Goal: Task Accomplishment & Management: Manage account settings

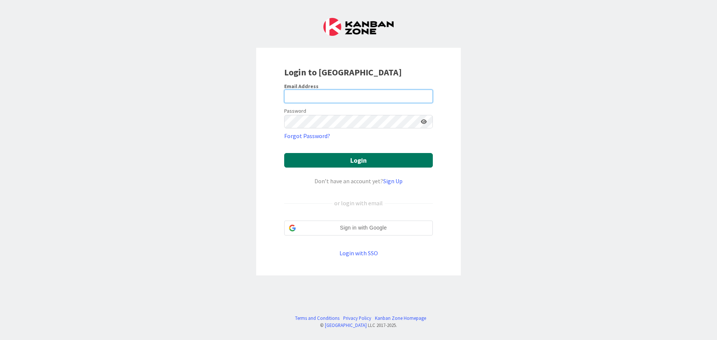
type input "[EMAIL_ADDRESS][DOMAIN_NAME]"
click at [352, 159] on button "Login" at bounding box center [358, 160] width 149 height 15
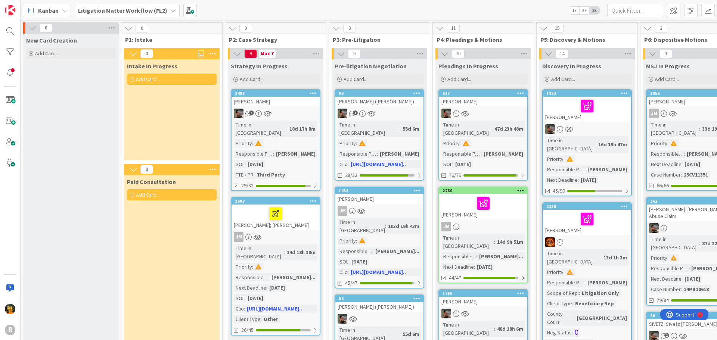
click at [44, 10] on span "Kanban" at bounding box center [48, 10] width 21 height 9
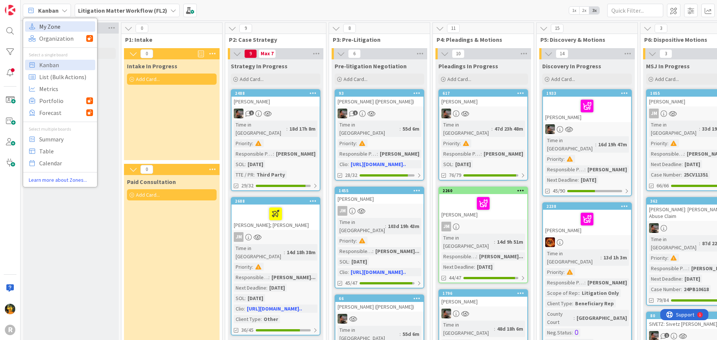
click at [47, 30] on span "My Zone" at bounding box center [66, 26] width 54 height 11
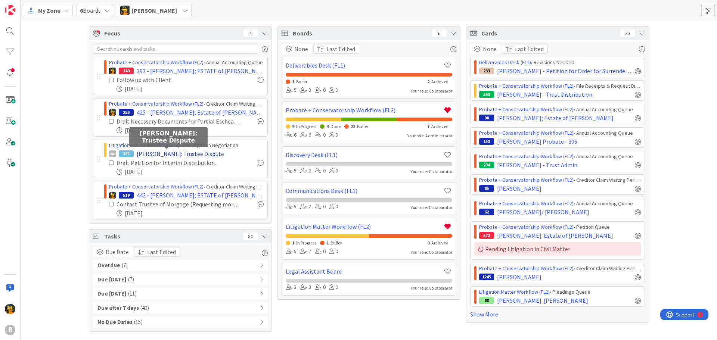
click at [168, 152] on span "HALSEY: Trustee Dispute" at bounding box center [180, 153] width 87 height 9
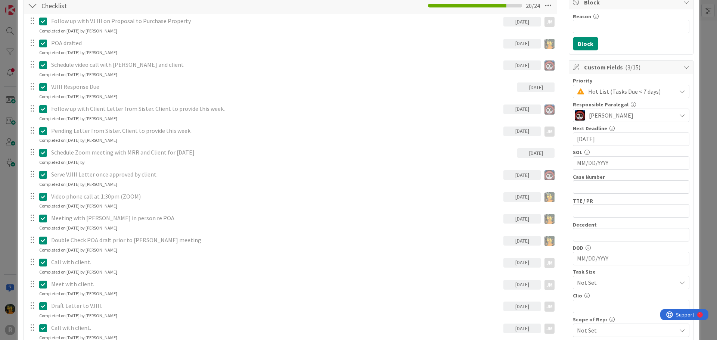
scroll to position [336, 0]
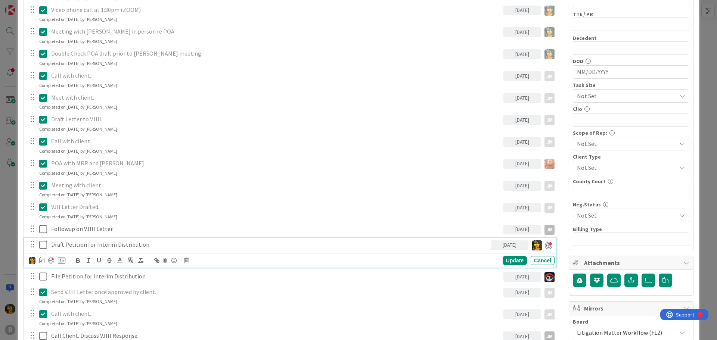
click at [141, 245] on p "Draft Petition for Interim Distribution." at bounding box center [269, 244] width 436 height 9
click at [184, 260] on icon at bounding box center [186, 260] width 4 height 5
click at [207, 290] on div "Delete" at bounding box center [205, 292] width 28 height 13
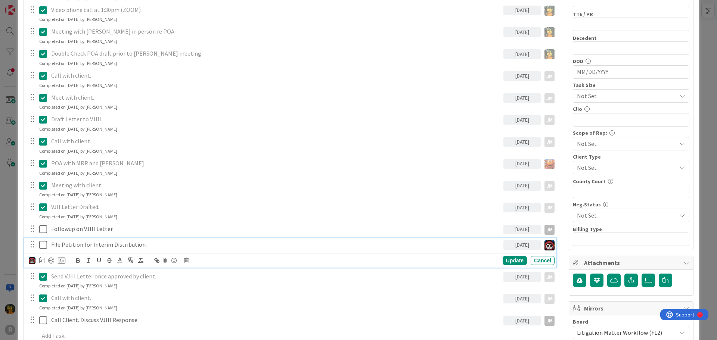
click at [148, 247] on p "File Petition for Interim Distribution." at bounding box center [275, 244] width 449 height 9
click at [187, 263] on icon at bounding box center [186, 260] width 4 height 5
click at [199, 290] on div "Delete" at bounding box center [205, 292] width 28 height 13
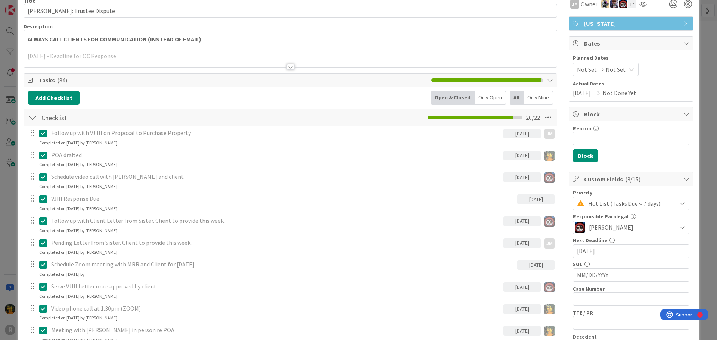
scroll to position [0, 0]
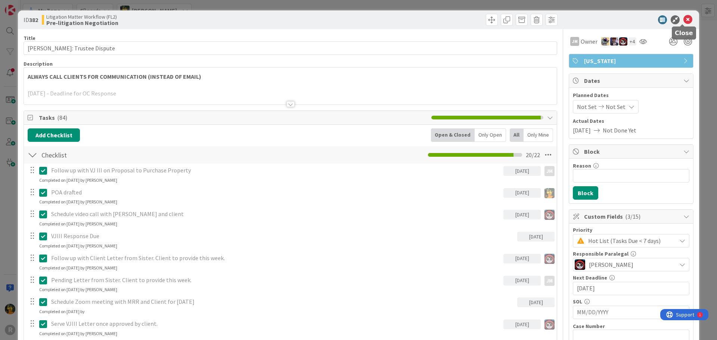
click at [685, 22] on icon at bounding box center [687, 19] width 9 height 9
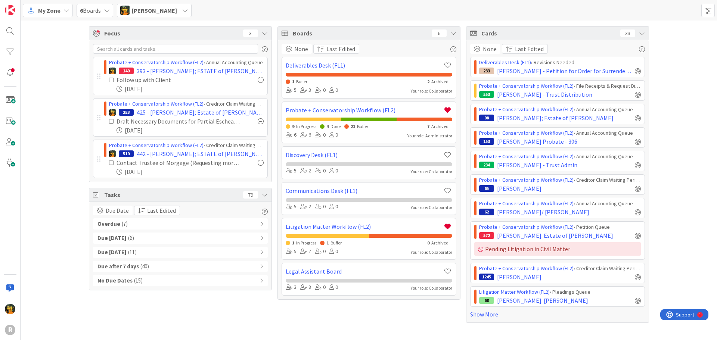
click at [155, 220] on div "Overdue ( 7 )" at bounding box center [180, 223] width 175 height 11
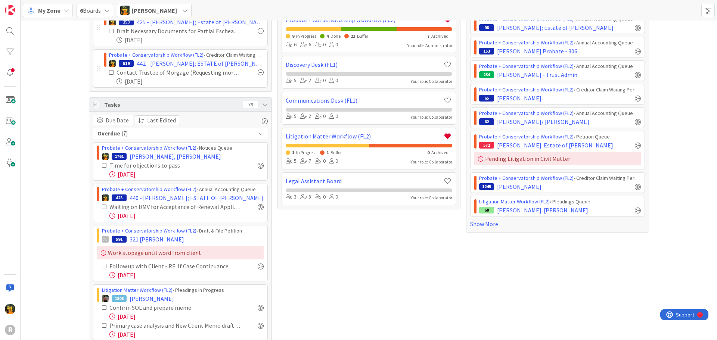
scroll to position [112, 0]
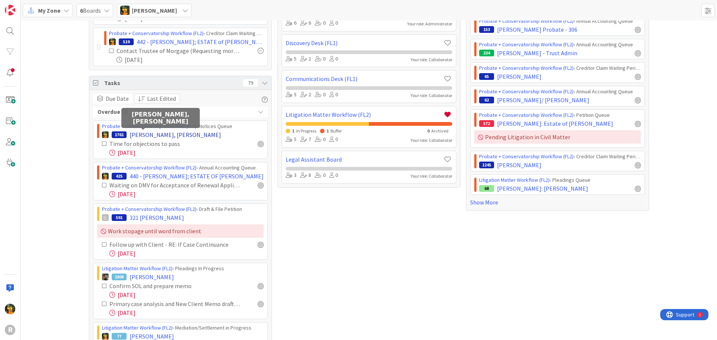
click at [141, 135] on span "[PERSON_NAME], [PERSON_NAME]" at bounding box center [175, 134] width 91 height 9
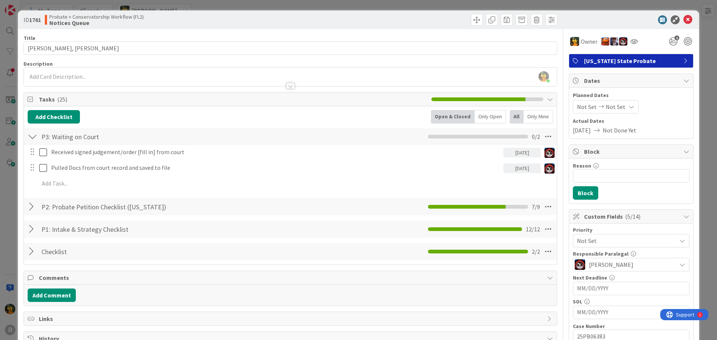
click at [28, 207] on div at bounding box center [33, 206] width 10 height 13
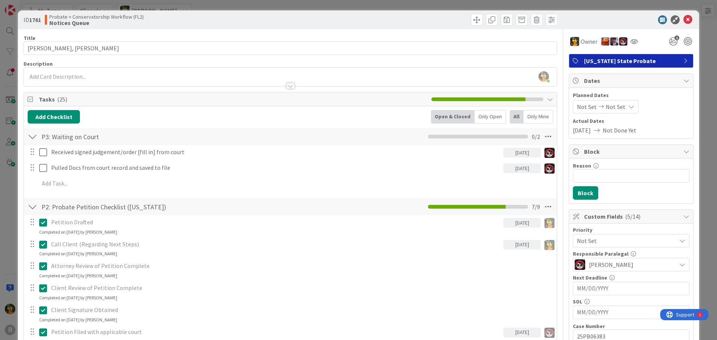
scroll to position [149, 0]
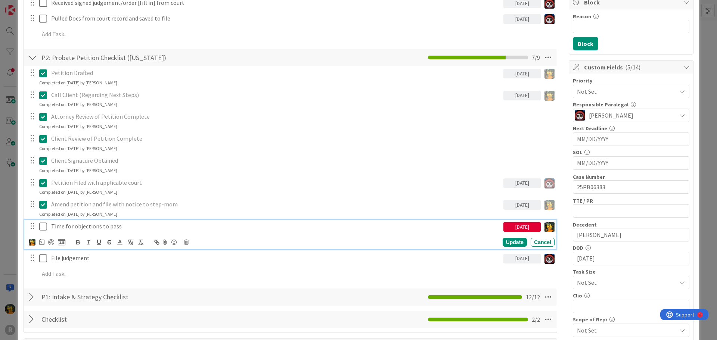
click at [44, 227] on icon at bounding box center [43, 226] width 8 height 9
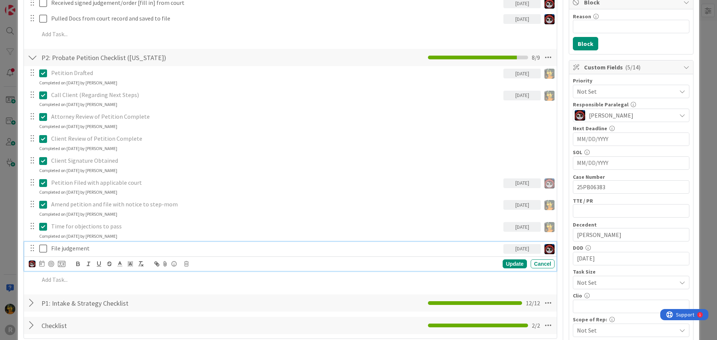
click at [40, 247] on icon at bounding box center [43, 248] width 8 height 9
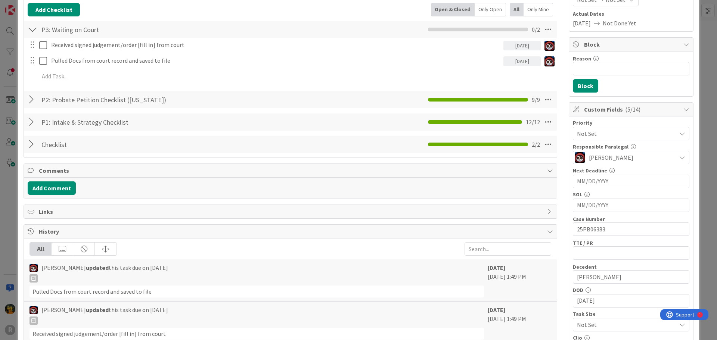
scroll to position [0, 0]
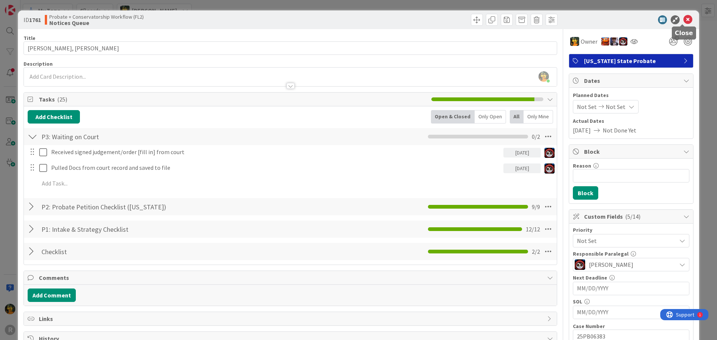
click at [683, 18] on icon at bounding box center [687, 19] width 9 height 9
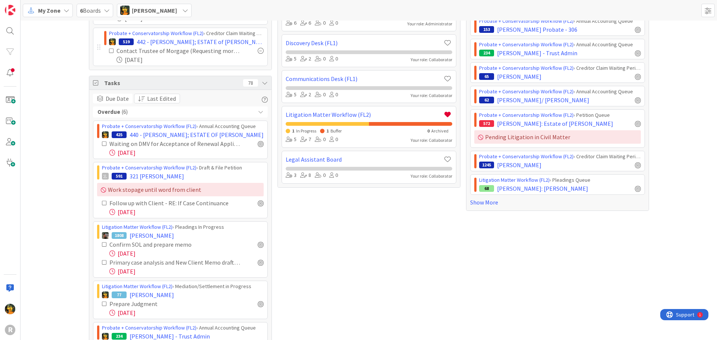
click at [42, 7] on span "My Zone" at bounding box center [49, 10] width 22 height 9
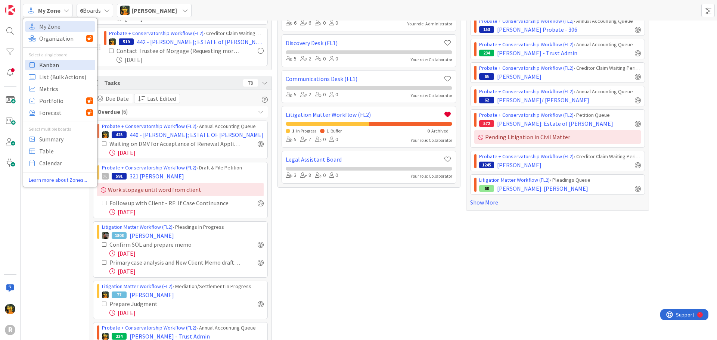
click at [50, 66] on span "Kanban" at bounding box center [66, 64] width 54 height 11
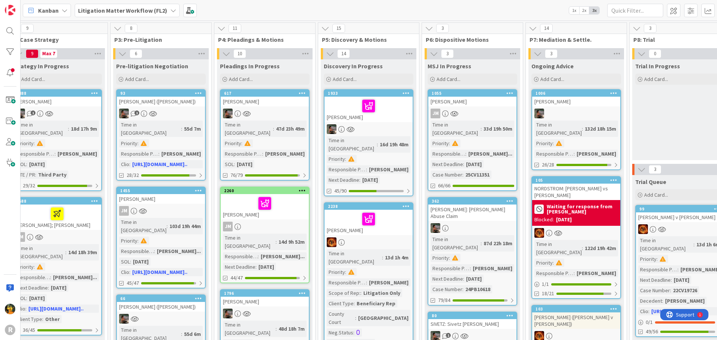
click at [116, 12] on b "Litigation Matter Workflow (FL2)" at bounding box center [122, 10] width 89 height 7
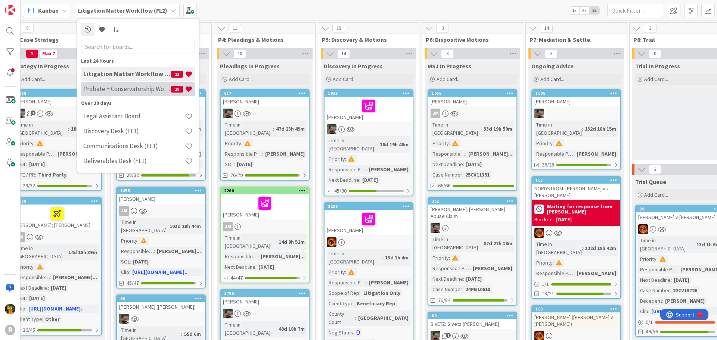
click at [114, 89] on h4 "Probate + Conservatorship Workflow (FL2)" at bounding box center [127, 88] width 88 height 7
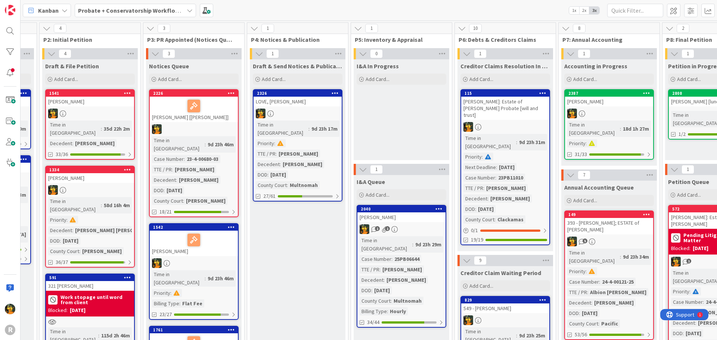
scroll to position [0, 186]
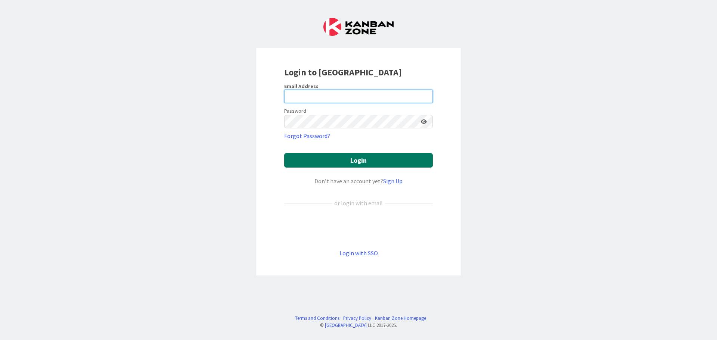
type input "[EMAIL_ADDRESS][DOMAIN_NAME]"
click at [360, 158] on button "Login" at bounding box center [358, 160] width 149 height 15
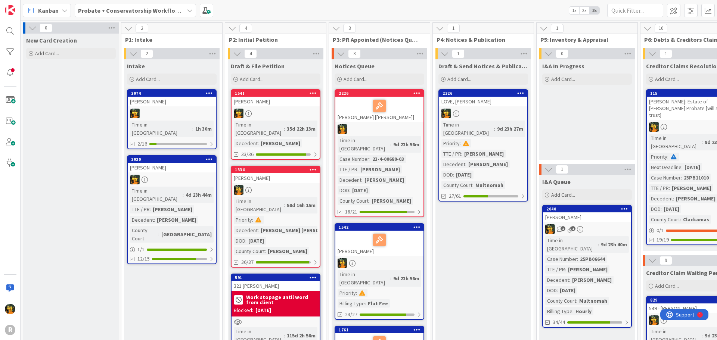
click at [46, 7] on span "Kanban" at bounding box center [48, 10] width 21 height 9
